Goal: Check status: Check status

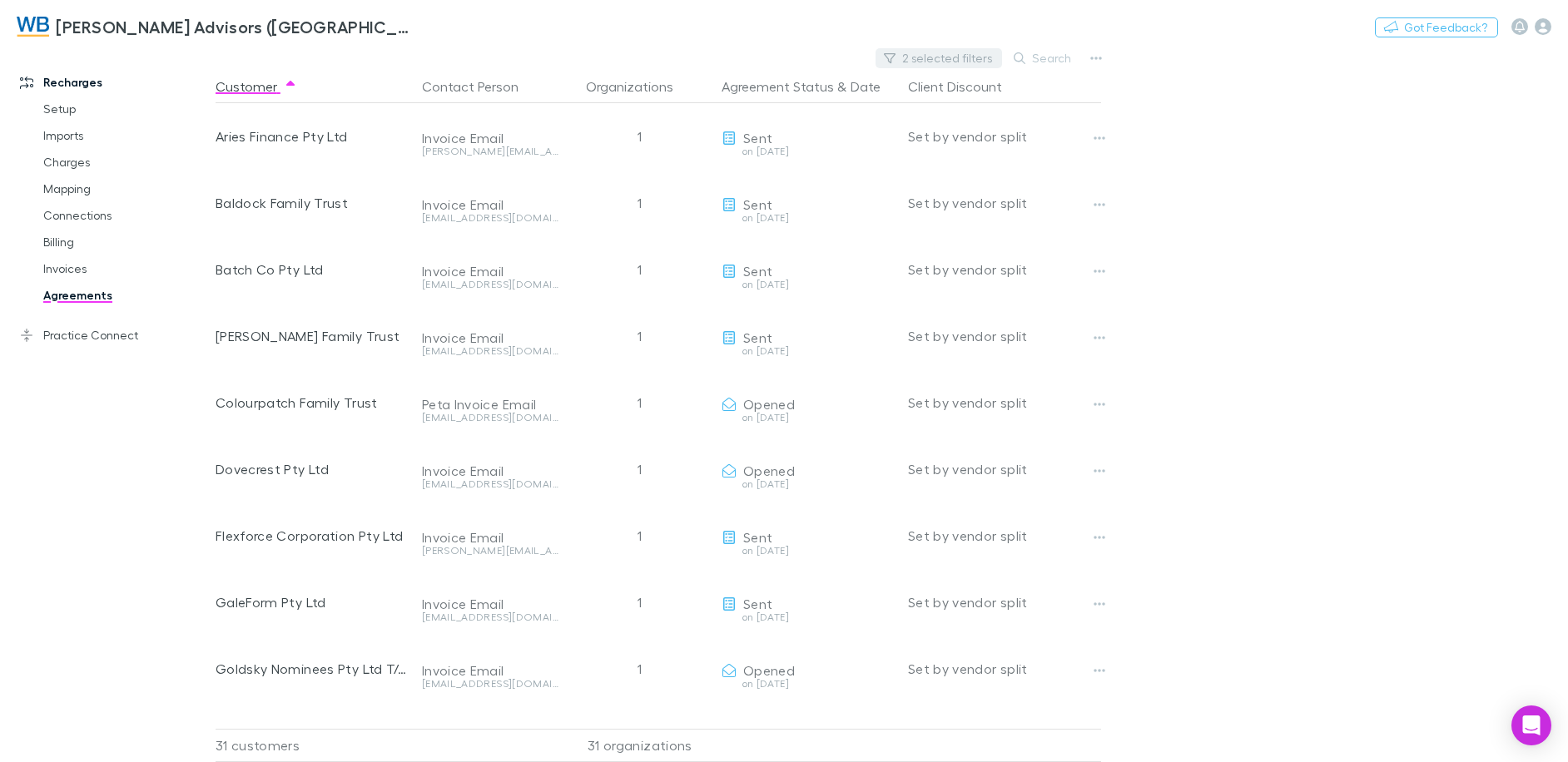
click at [957, 56] on button "2 selected filters" at bounding box center [939, 58] width 126 height 20
click at [837, 96] on icon at bounding box center [840, 92] width 14 height 14
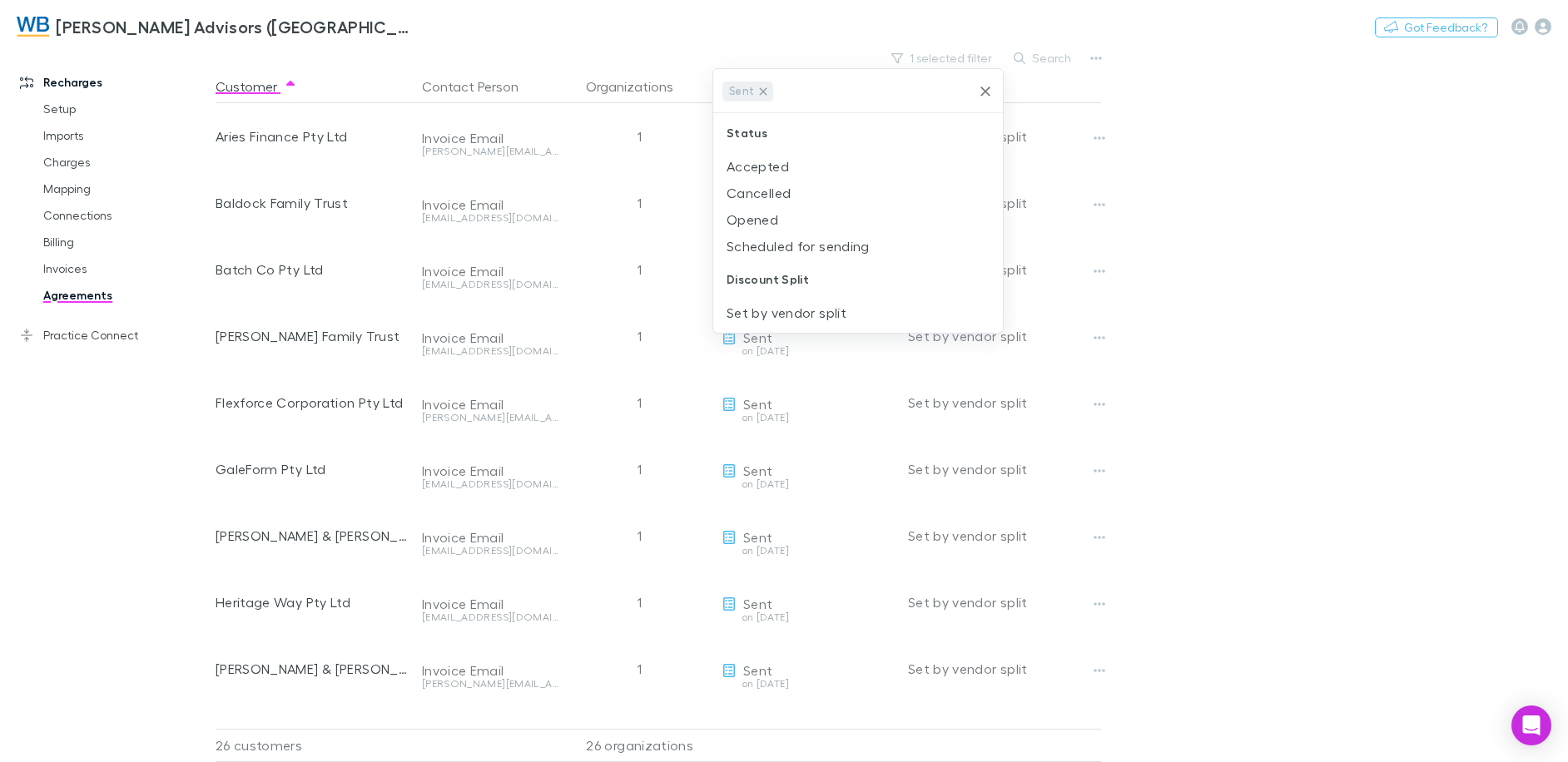
click at [764, 94] on icon at bounding box center [763, 92] width 8 height 8
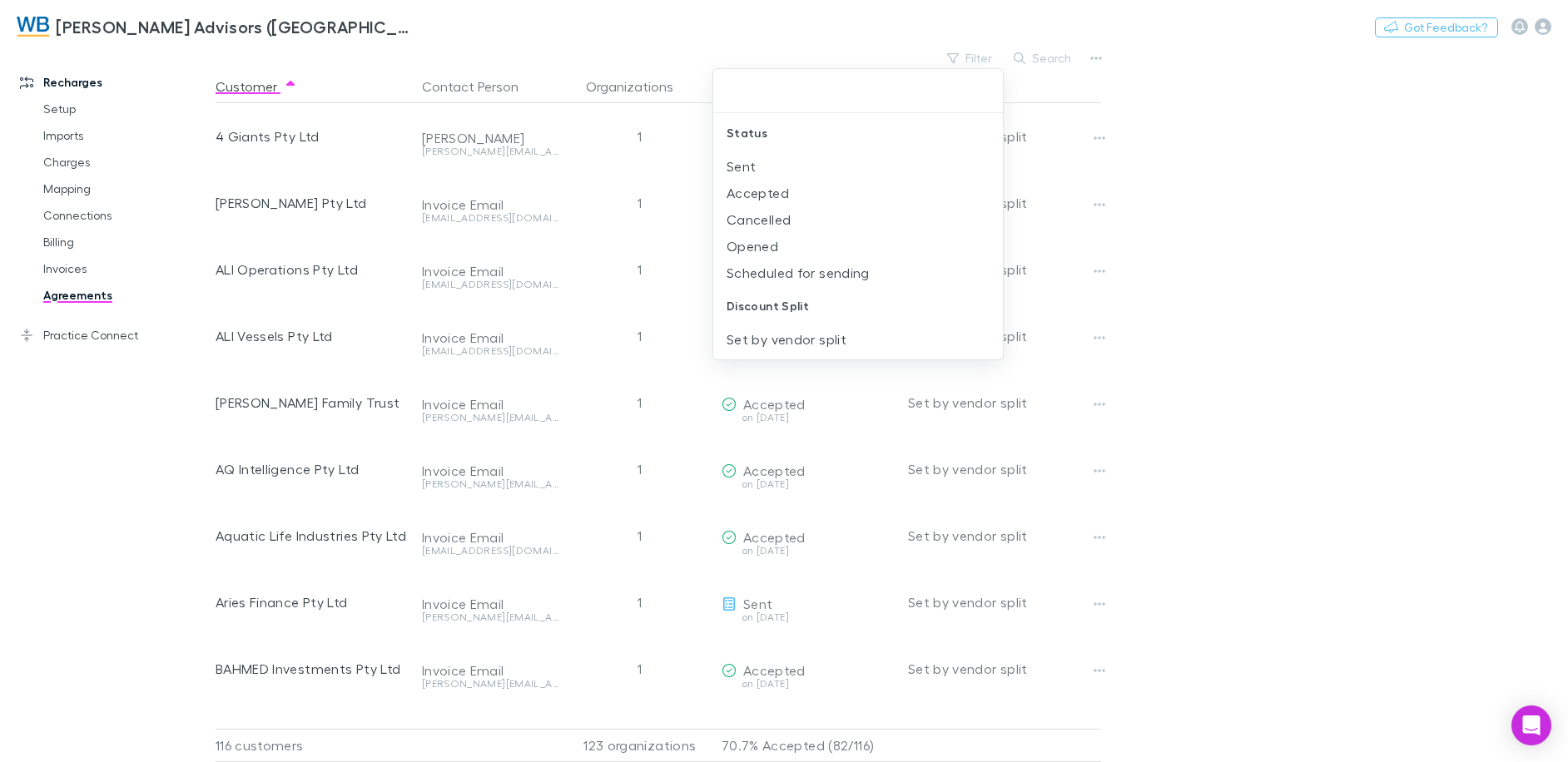
click at [1053, 55] on div at bounding box center [784, 381] width 1568 height 762
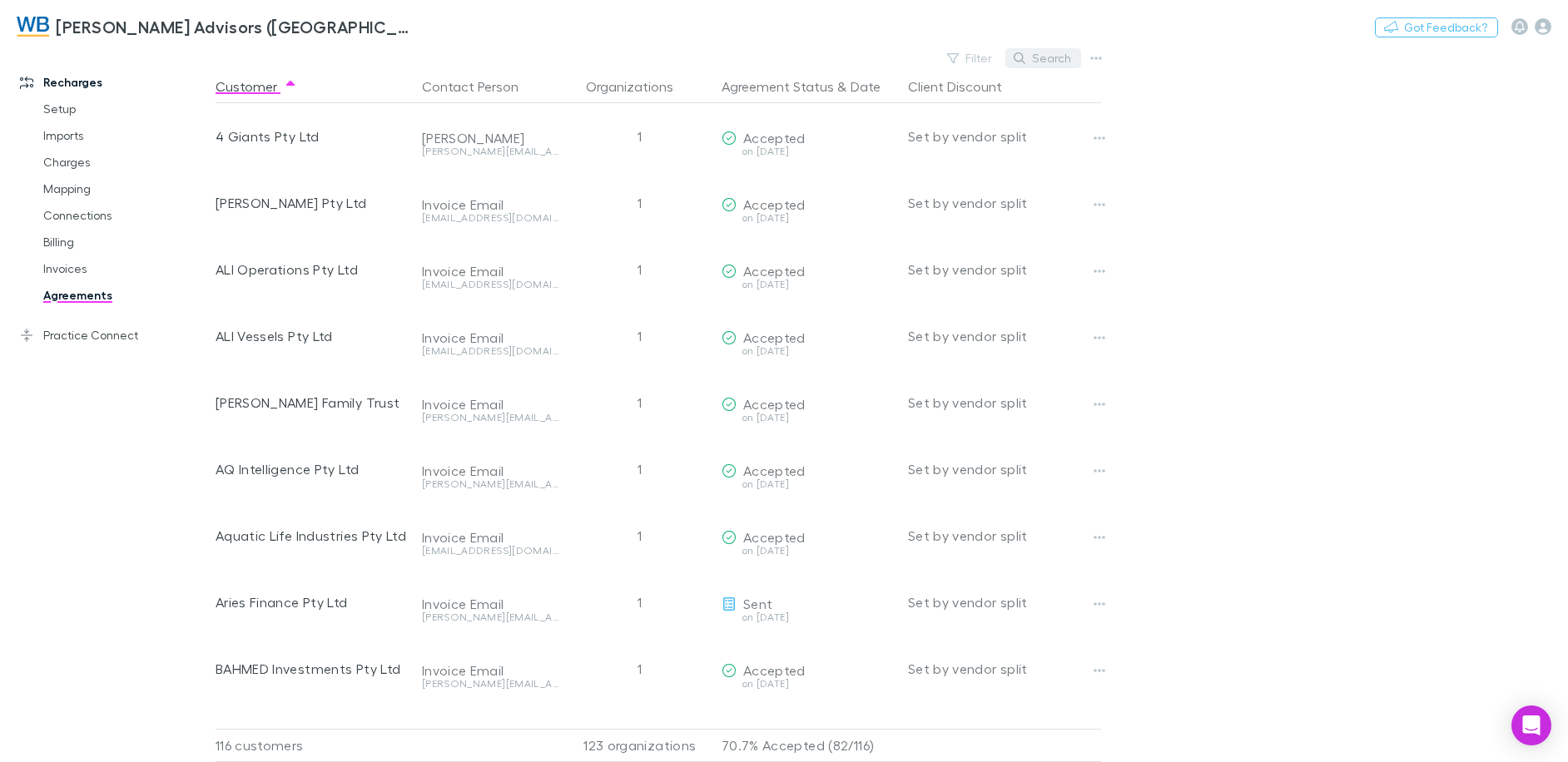
click at [1025, 67] on button "Search" at bounding box center [1042, 58] width 76 height 20
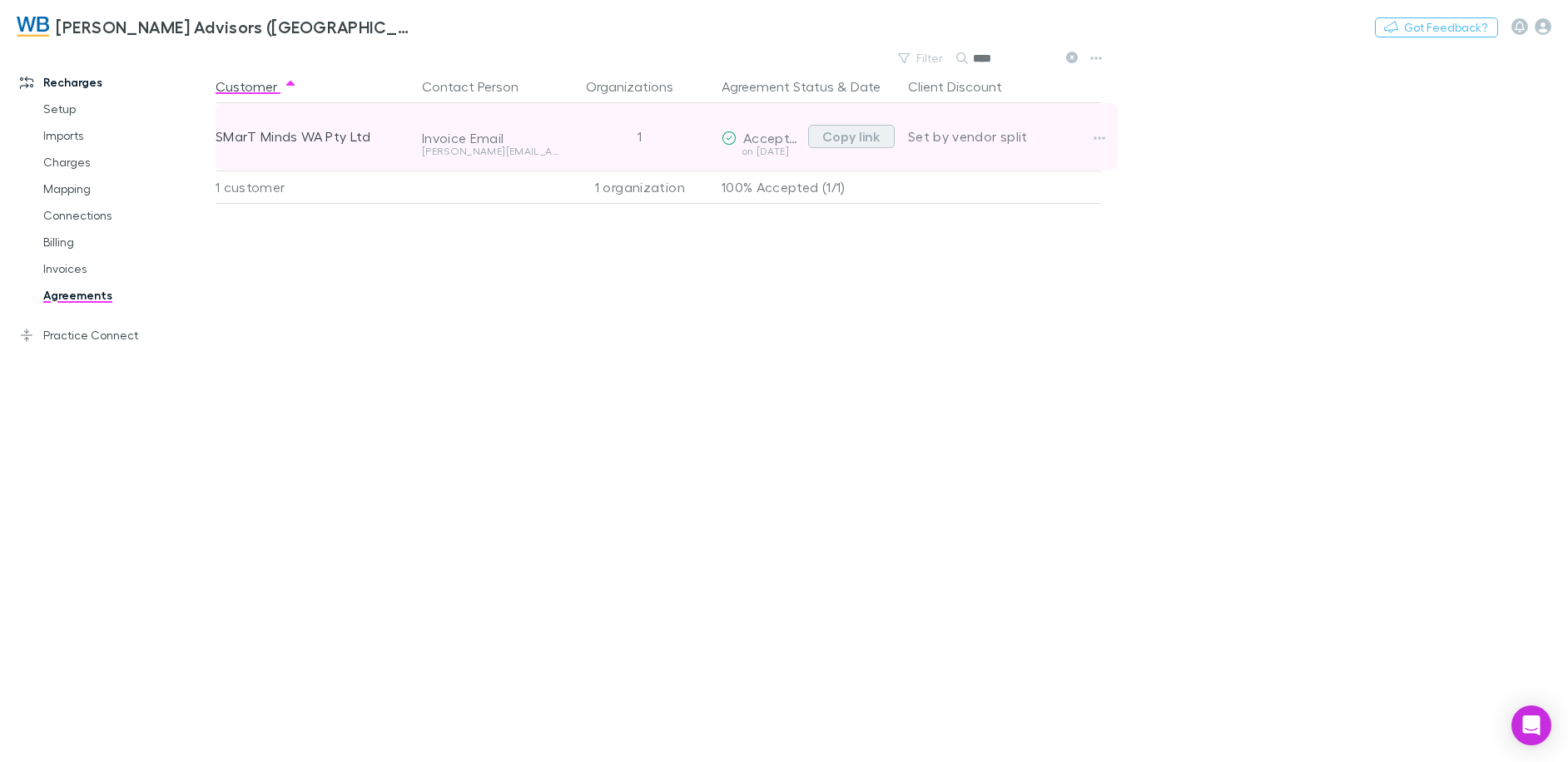
click at [855, 135] on button "Copy link" at bounding box center [851, 137] width 87 height 24
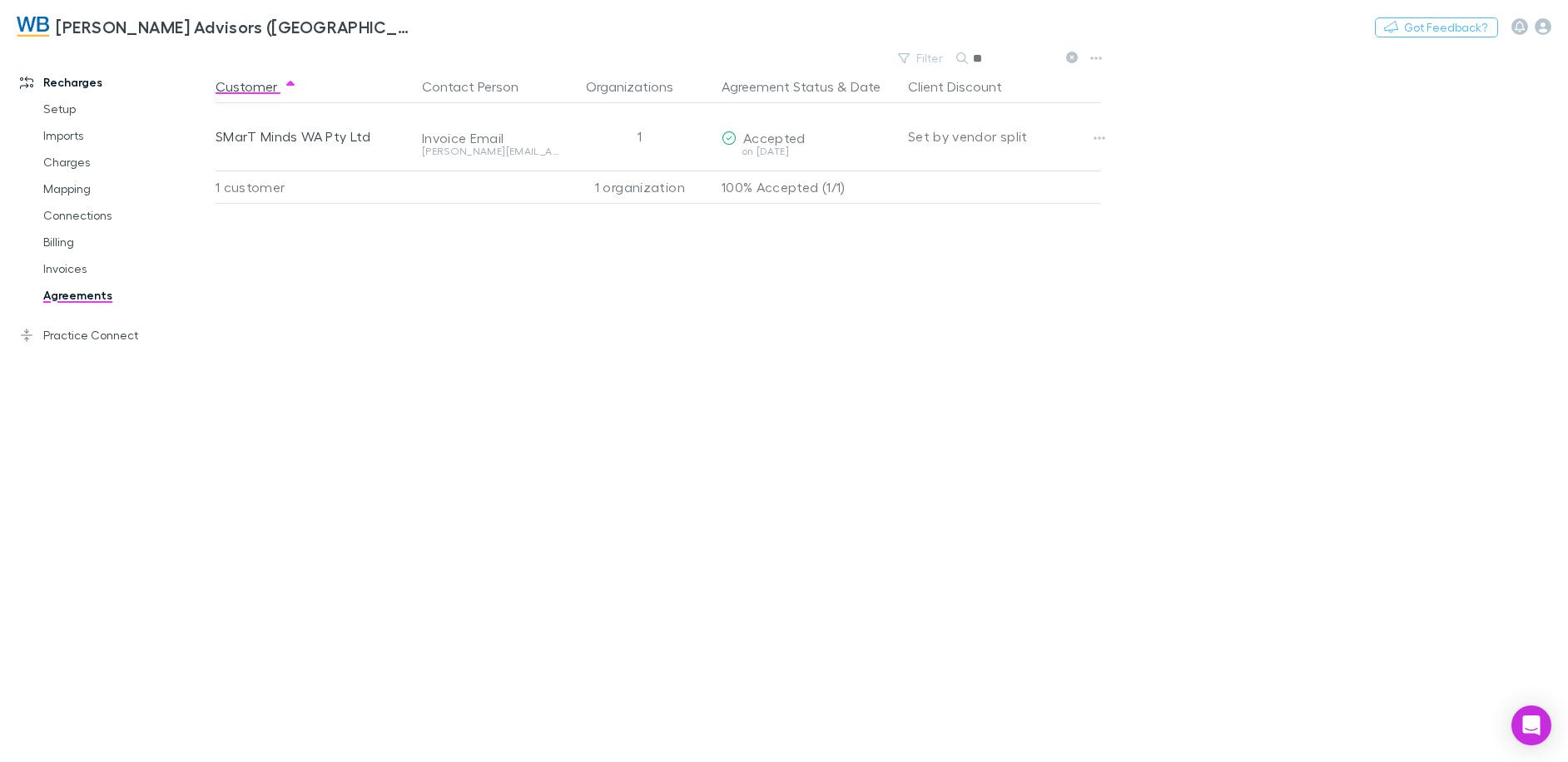
type input "*"
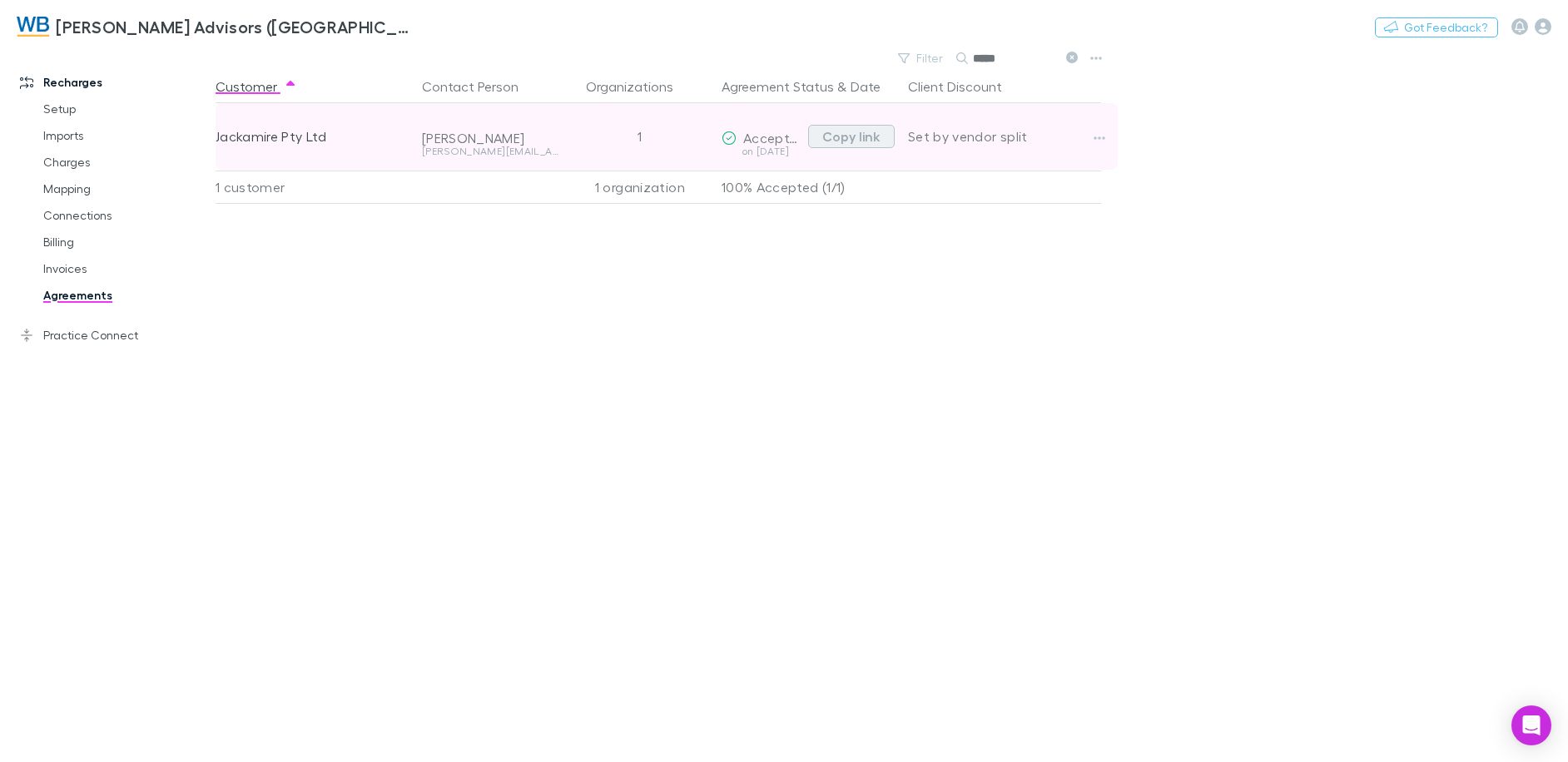
type input "*****"
drag, startPoint x: 847, startPoint y: 138, endPoint x: 890, endPoint y: 148, distance: 44.1
click at [847, 138] on button "Copy link" at bounding box center [851, 137] width 87 height 24
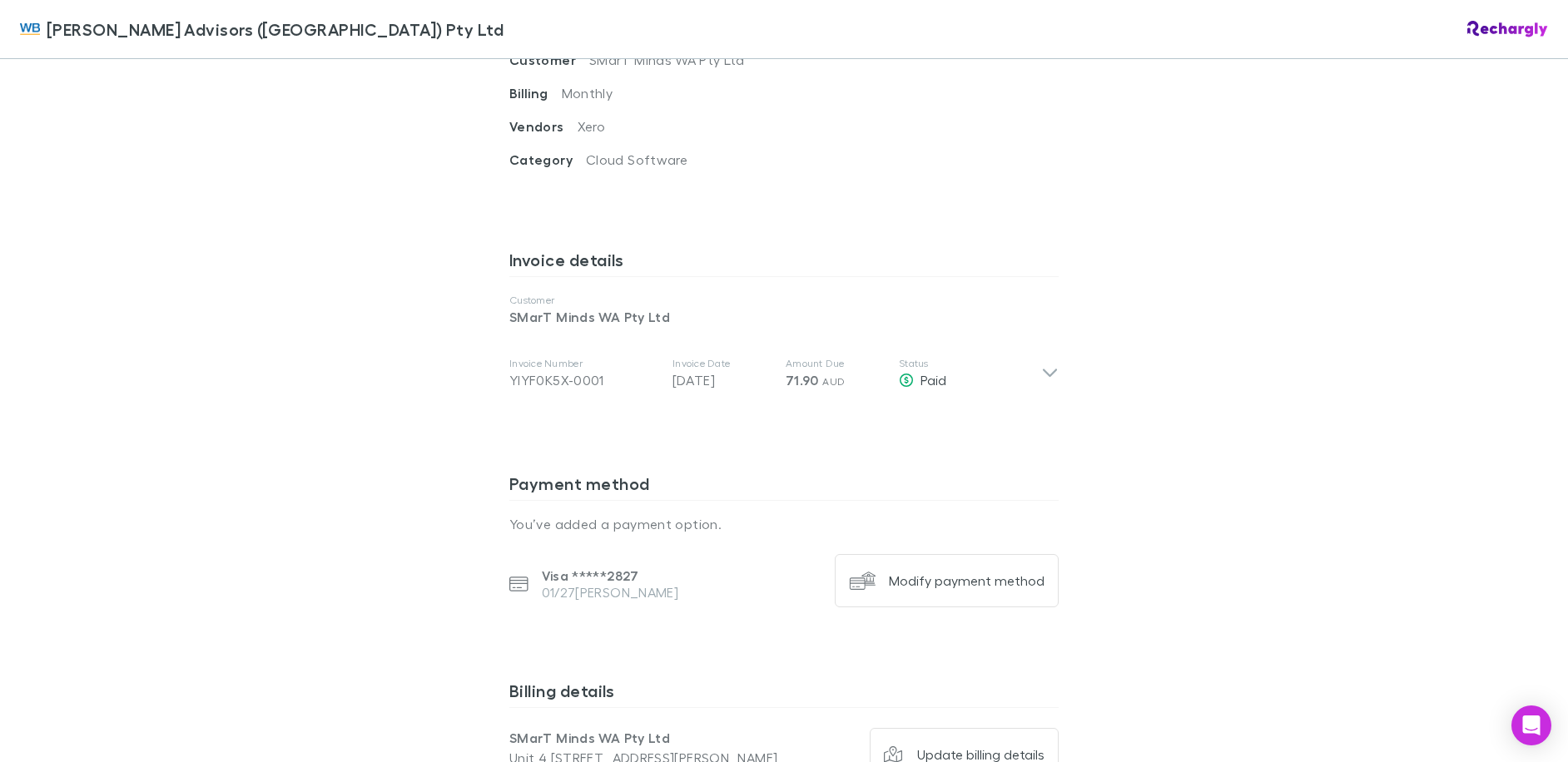
scroll to position [748, 0]
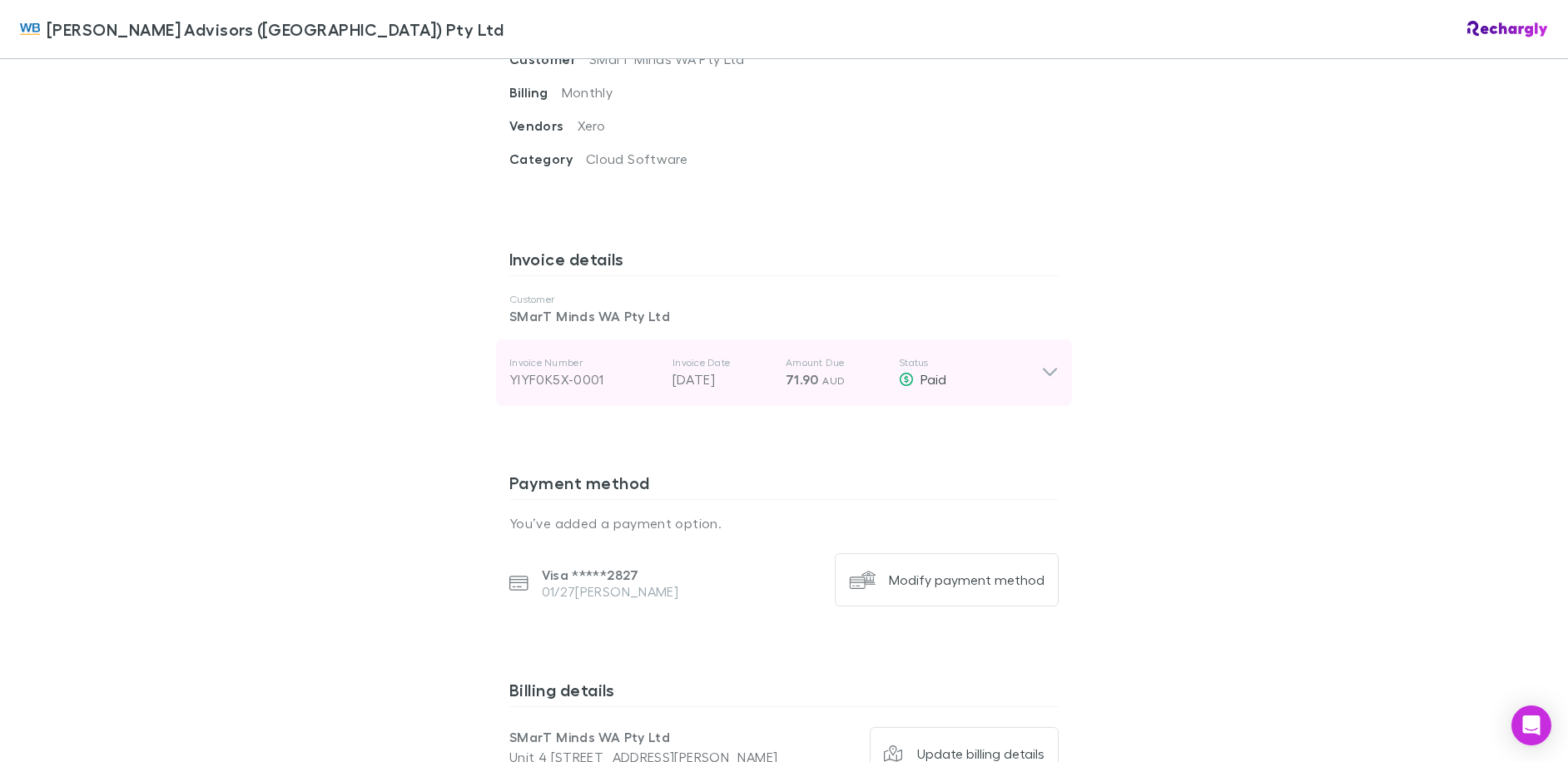
click at [1048, 363] on icon at bounding box center [1050, 373] width 18 height 20
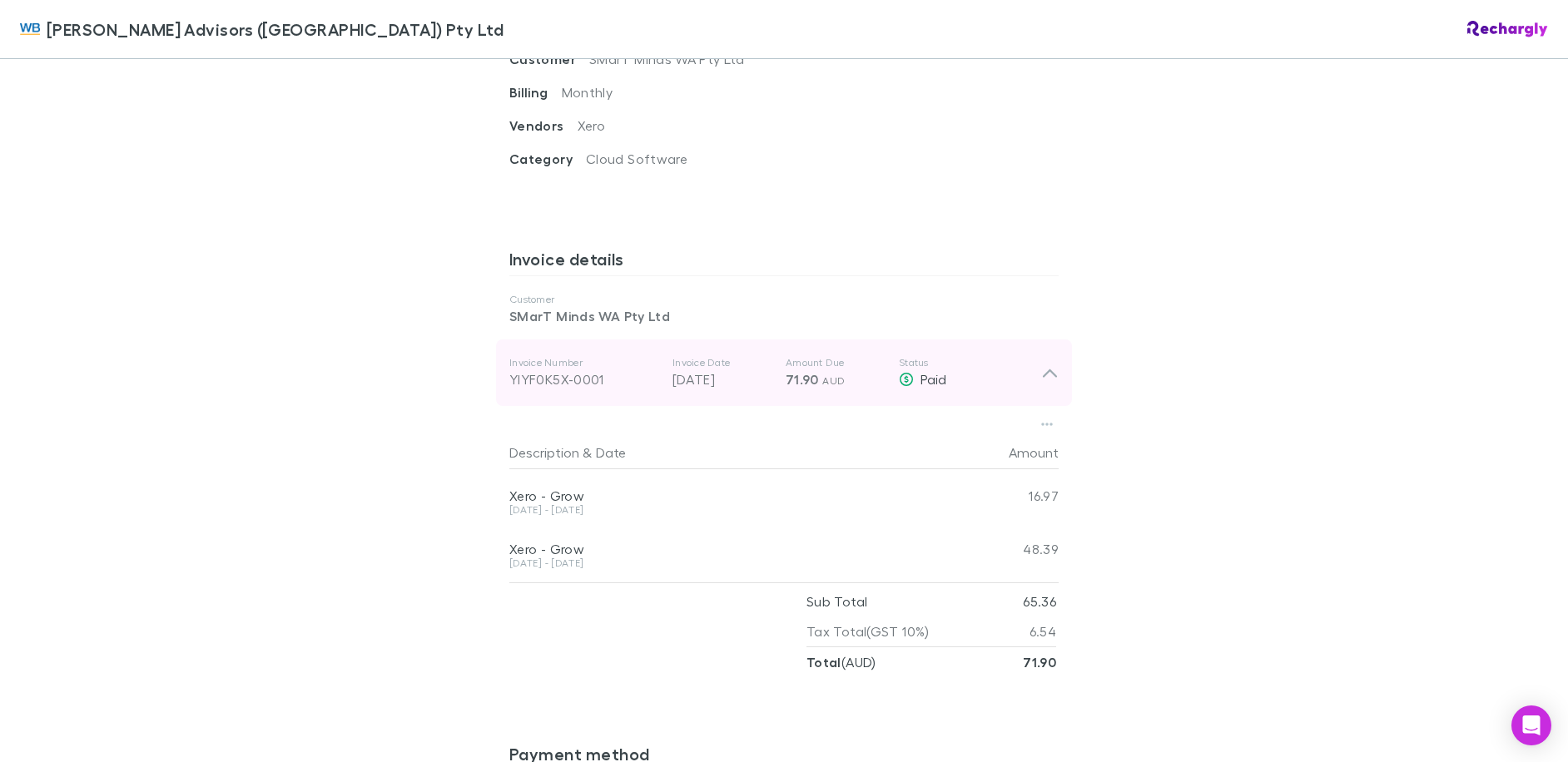
click at [1048, 363] on icon at bounding box center [1050, 373] width 18 height 20
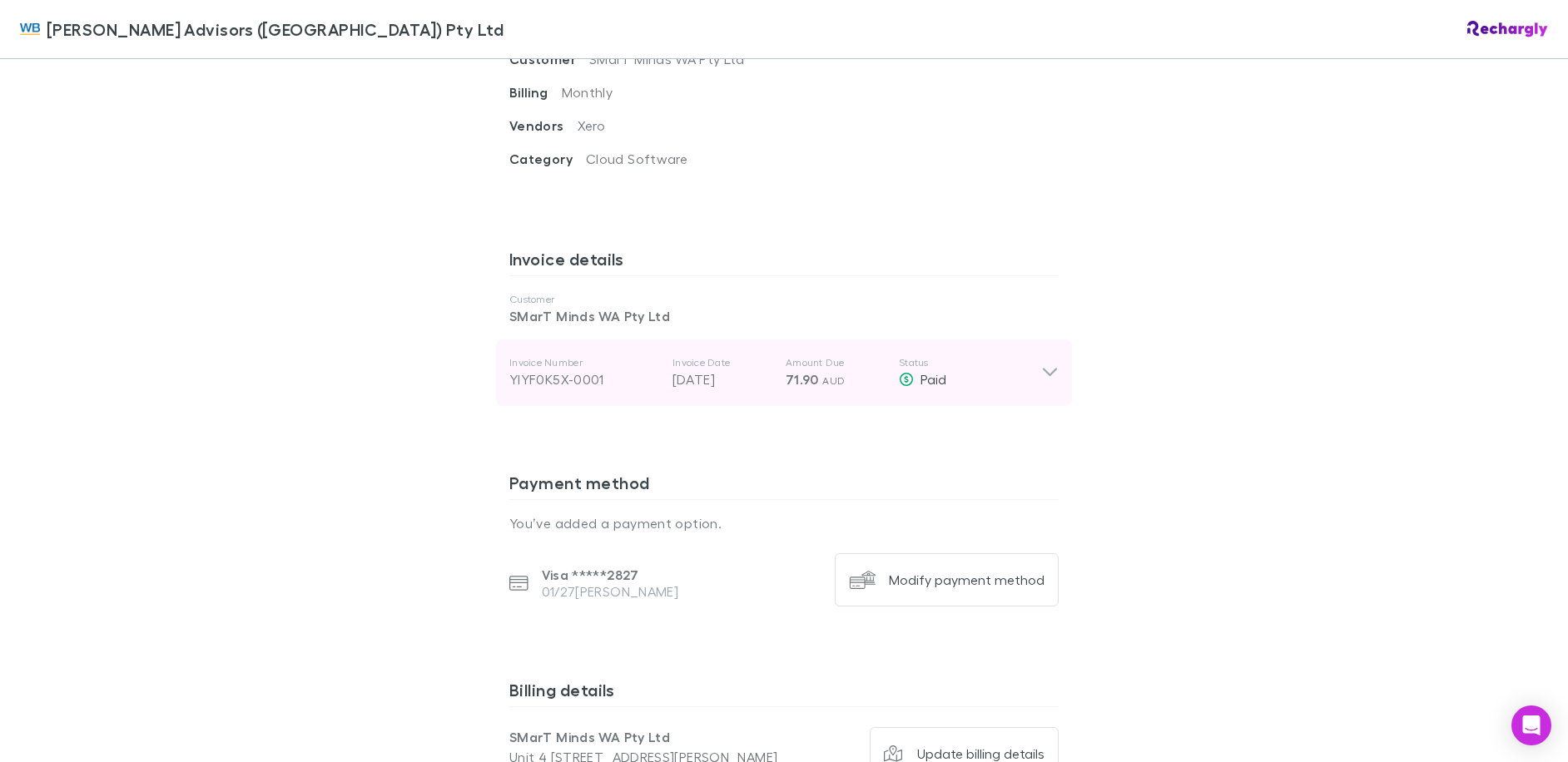
scroll to position [832, 0]
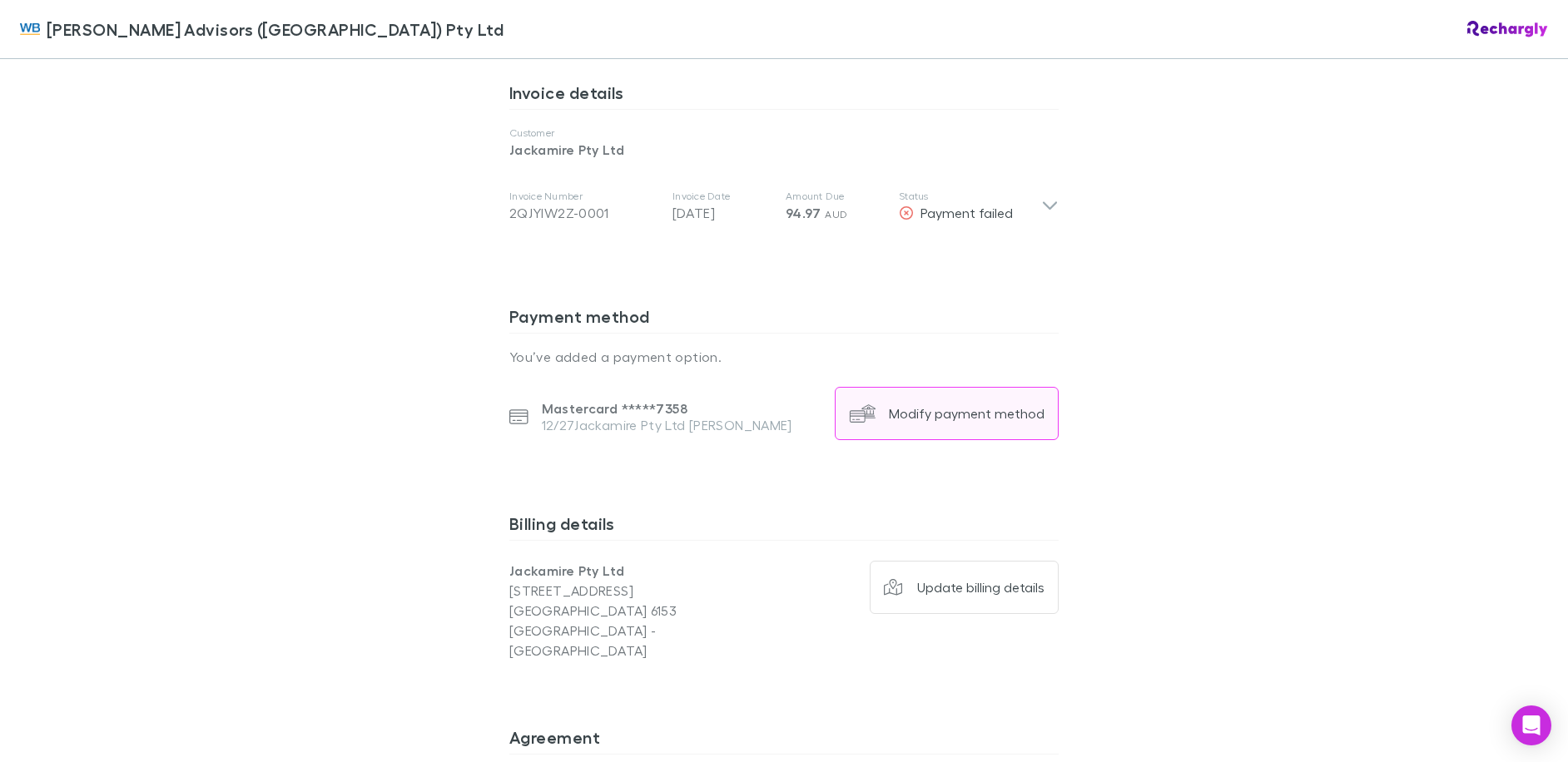
scroll to position [832, 0]
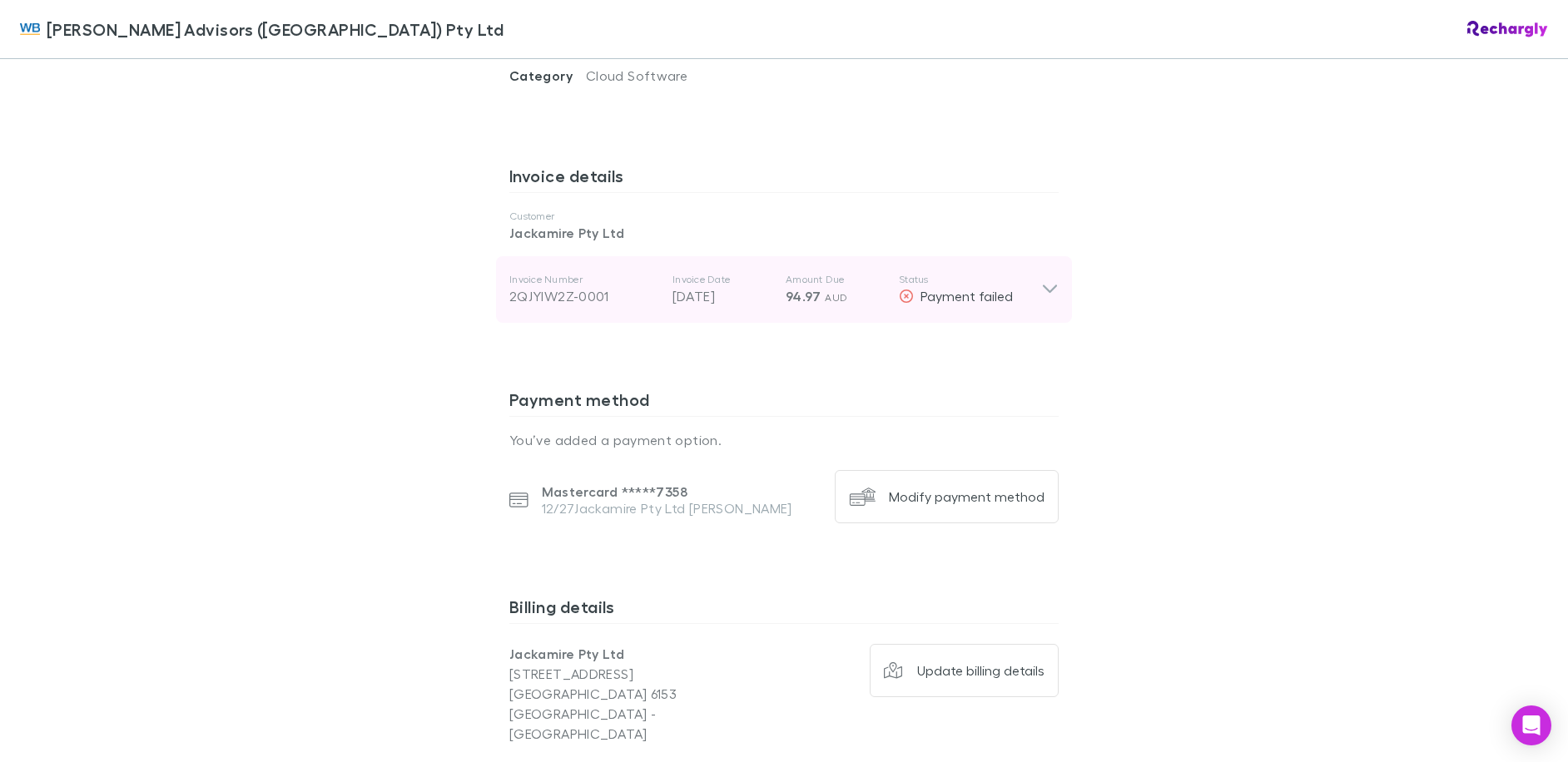
click at [1053, 275] on div "Invoice Number 2QJYIW2Z-0001 Invoice Date [DATE] Amount Due 94.97 AUD Status Pa…" at bounding box center [784, 290] width 576 height 67
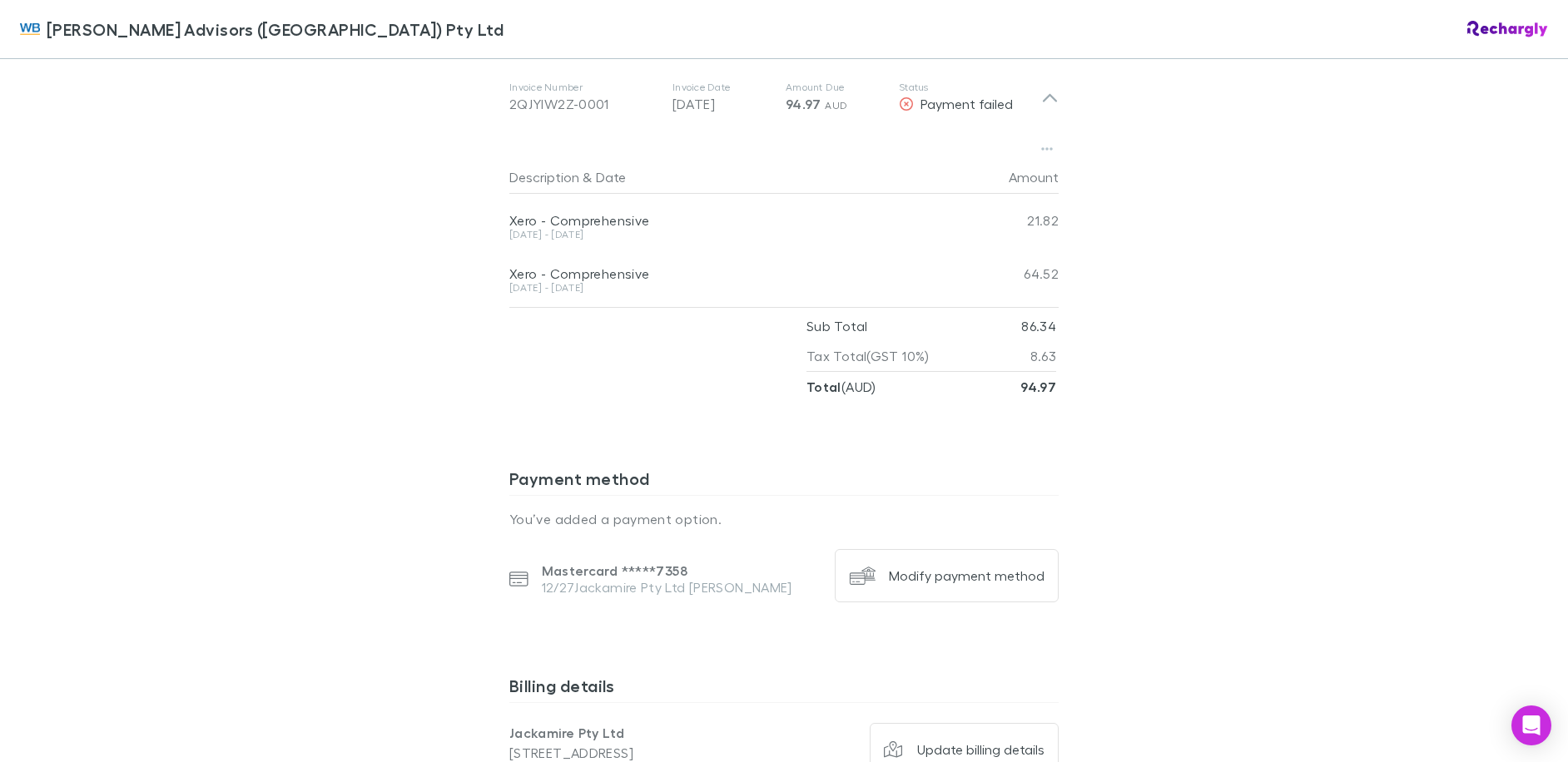
scroll to position [999, 0]
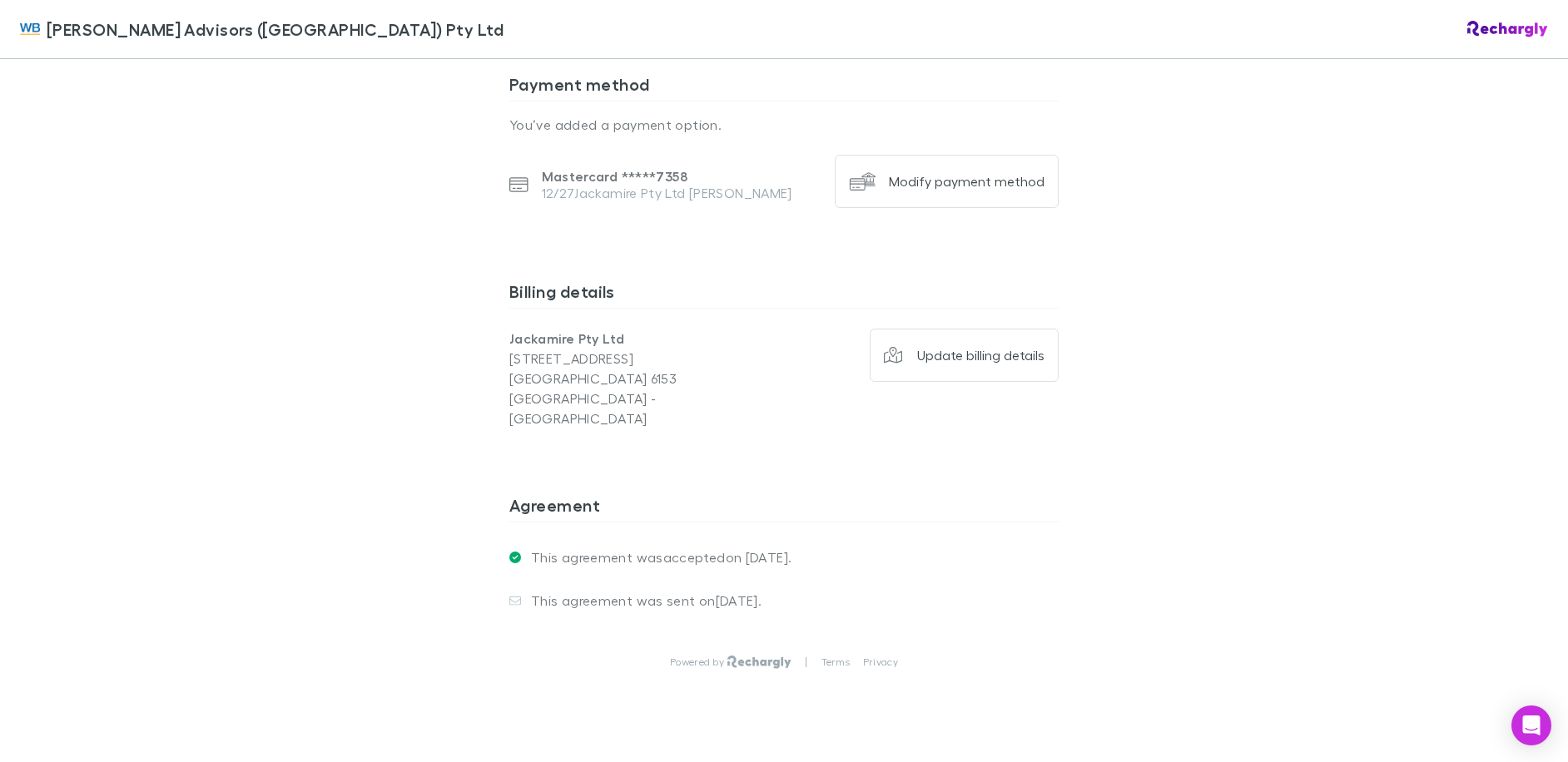
scroll to position [565, 0]
